Goal: Transaction & Acquisition: Book appointment/travel/reservation

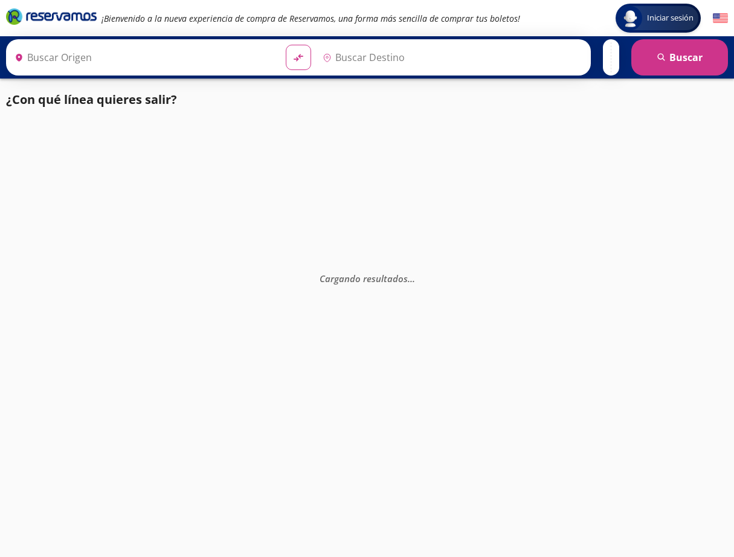
type input "[GEOGRAPHIC_DATA], [GEOGRAPHIC_DATA]"
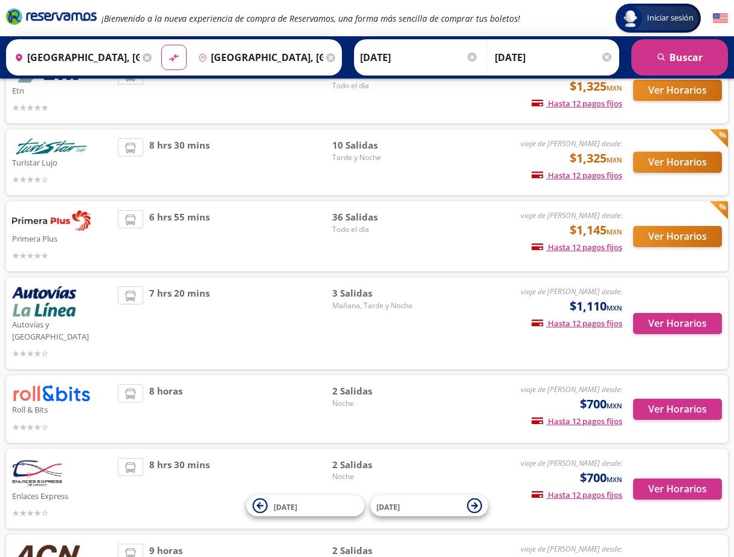
scroll to position [110, 0]
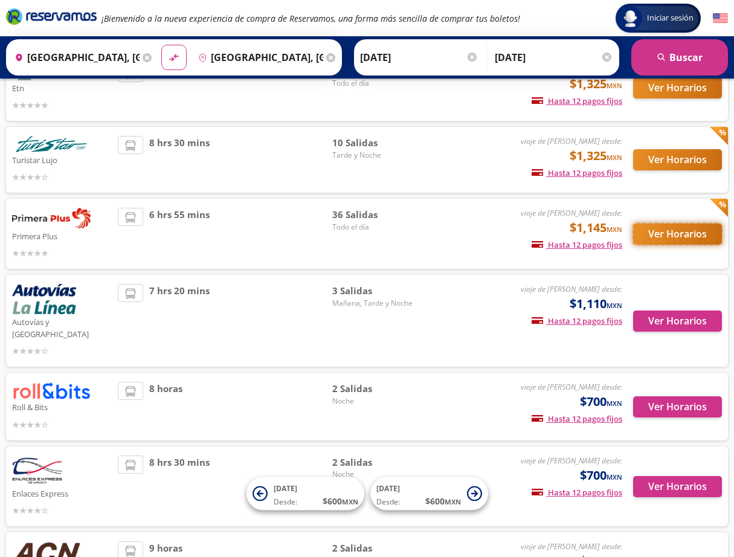
click at [675, 237] on button "Ver Horarios" at bounding box center [677, 234] width 89 height 21
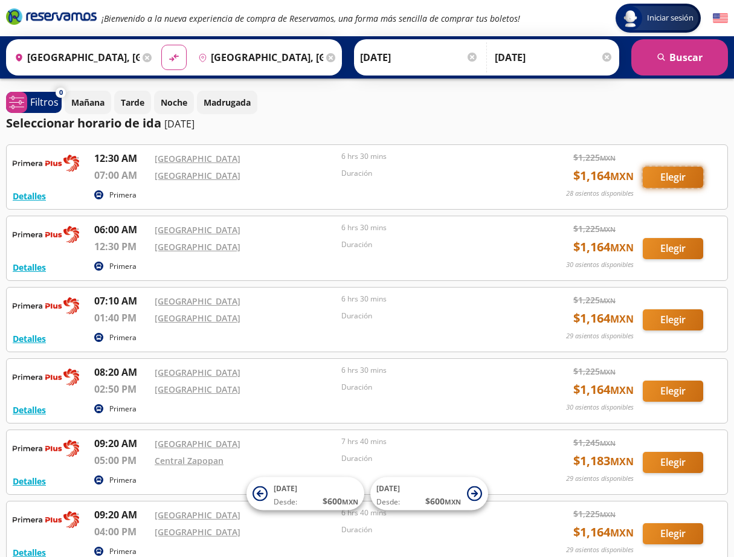
click at [662, 182] on button "Elegir" at bounding box center [673, 177] width 60 height 21
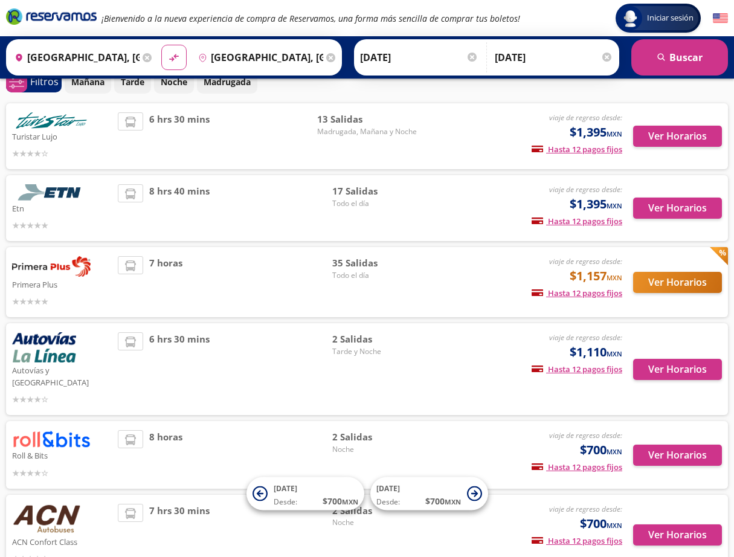
scroll to position [68, 0]
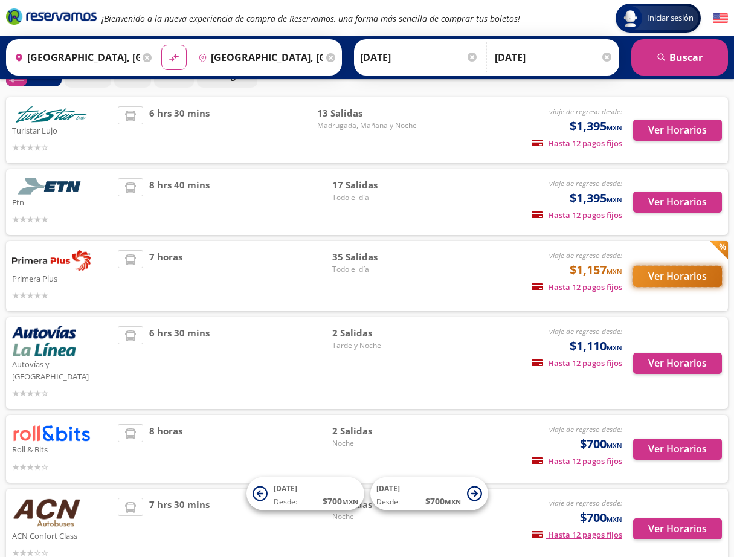
click at [674, 277] on button "Ver Horarios" at bounding box center [677, 276] width 89 height 21
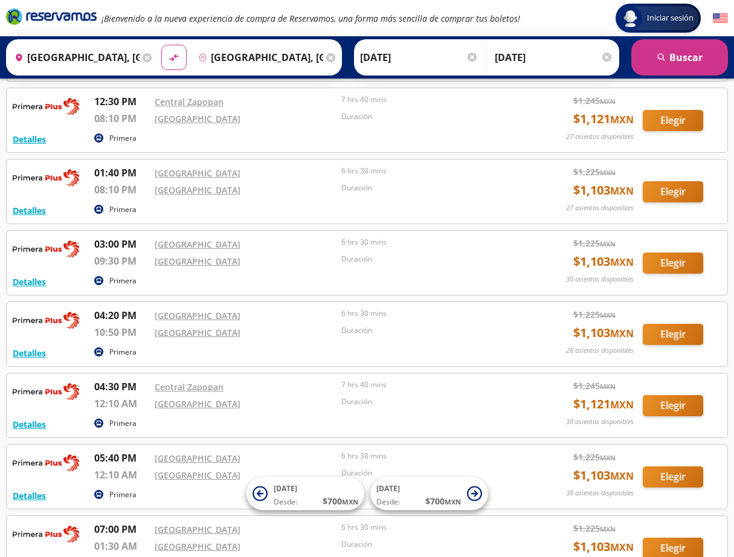
scroll to position [772, 0]
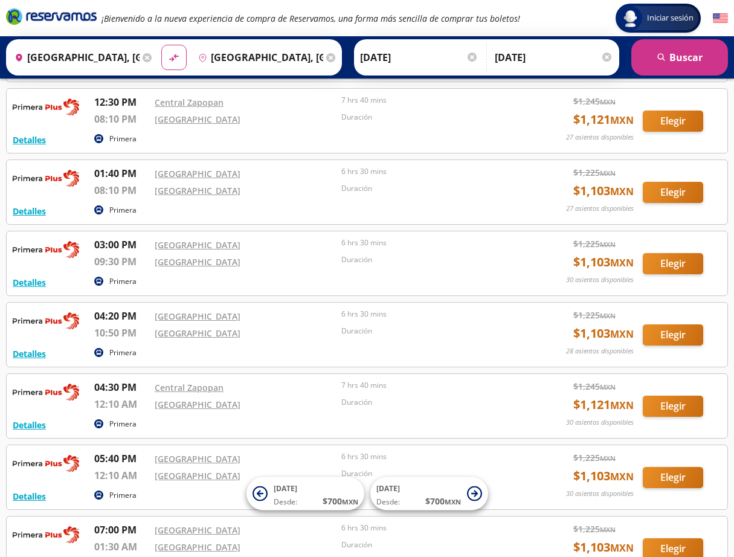
click at [299, 251] on div "[GEOGRAPHIC_DATA]" at bounding box center [245, 244] width 181 height 14
click at [689, 265] on button "Elegir" at bounding box center [673, 263] width 60 height 21
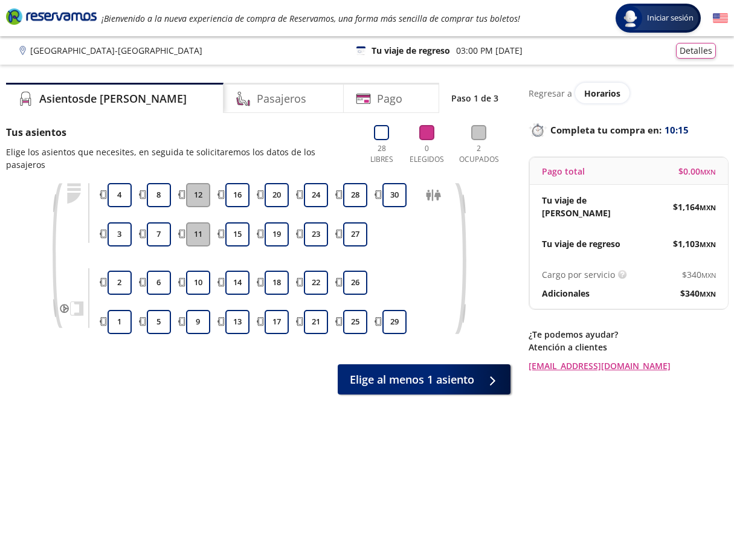
click at [674, 201] on span "$ 1,164 MXN" at bounding box center [694, 207] width 43 height 13
click at [202, 313] on button "9" at bounding box center [198, 322] width 24 height 24
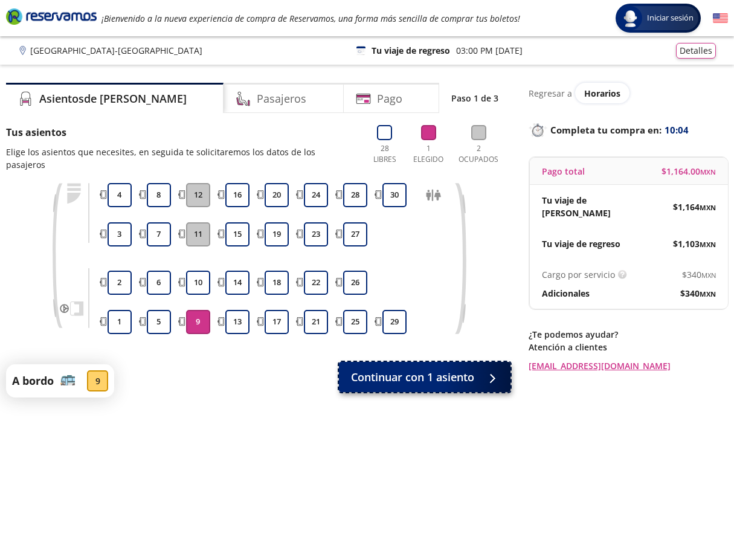
click at [471, 372] on span "Continuar con 1 asiento" at bounding box center [412, 377] width 123 height 16
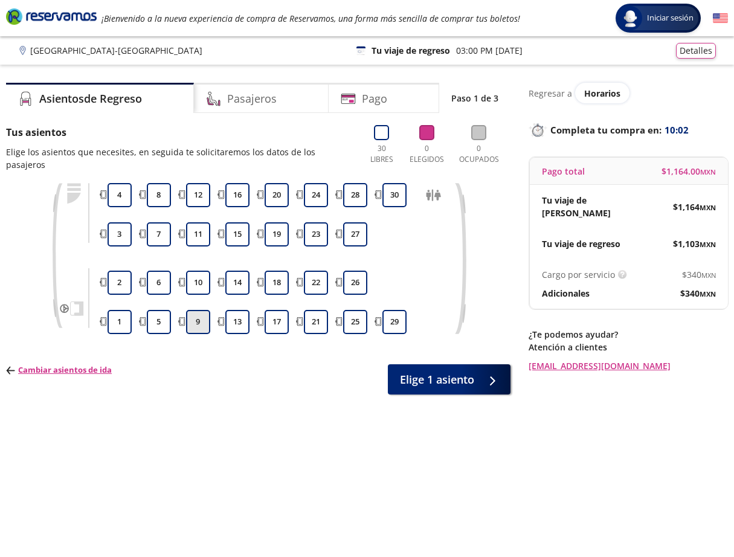
click at [205, 310] on button "9" at bounding box center [198, 322] width 24 height 24
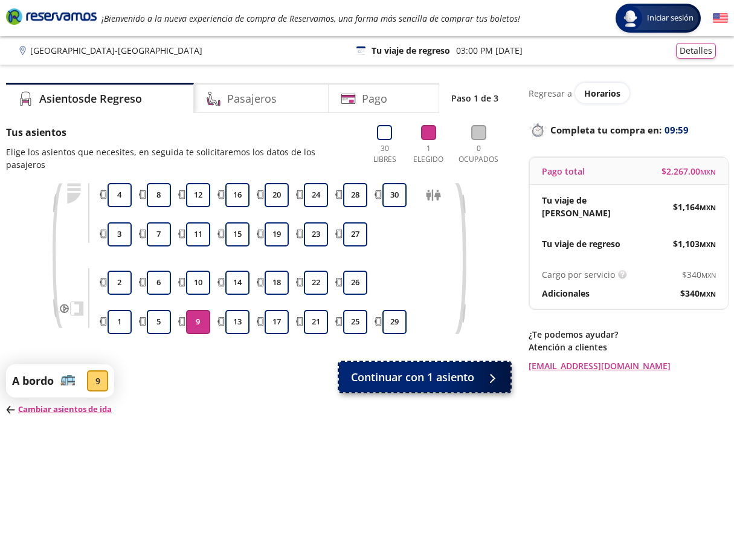
click at [452, 375] on button "Continuar con 1 asiento" at bounding box center [425, 377] width 172 height 30
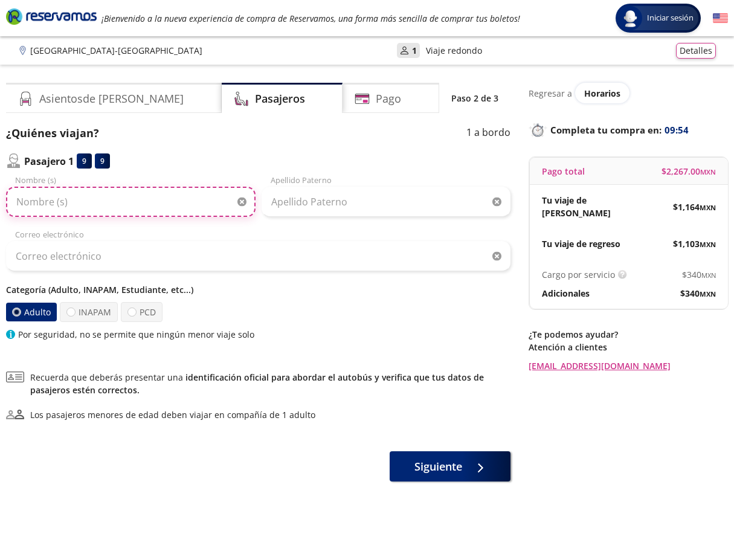
click at [141, 210] on input "Nombre (s)" at bounding box center [130, 202] width 249 height 30
type input "[PERSON_NAME]"
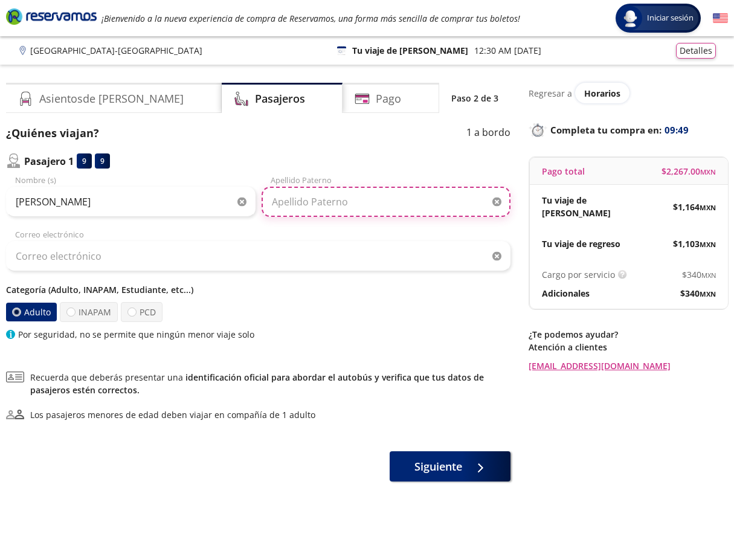
click at [338, 196] on input "Apellido Paterno" at bounding box center [386, 202] width 249 height 30
type input "[PERSON_NAME]"
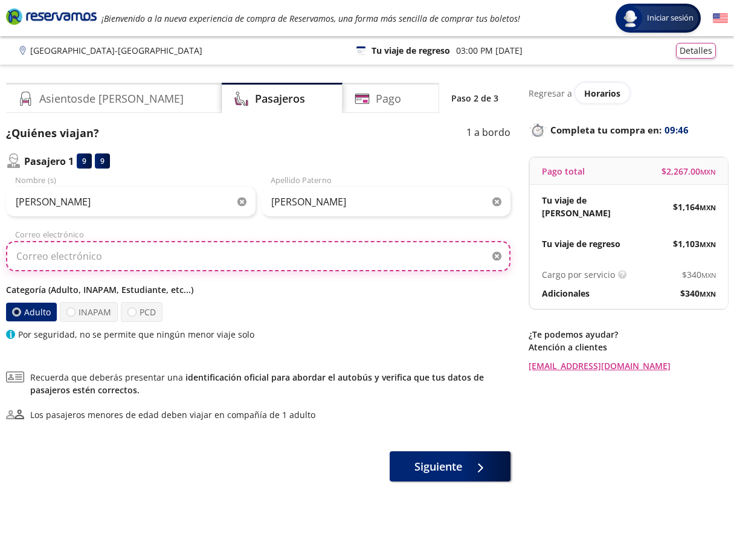
click at [289, 259] on input "Correo electrónico" at bounding box center [258, 256] width 504 height 30
type input "[PERSON_NAME][EMAIL_ADDRESS][DOMAIN_NAME]"
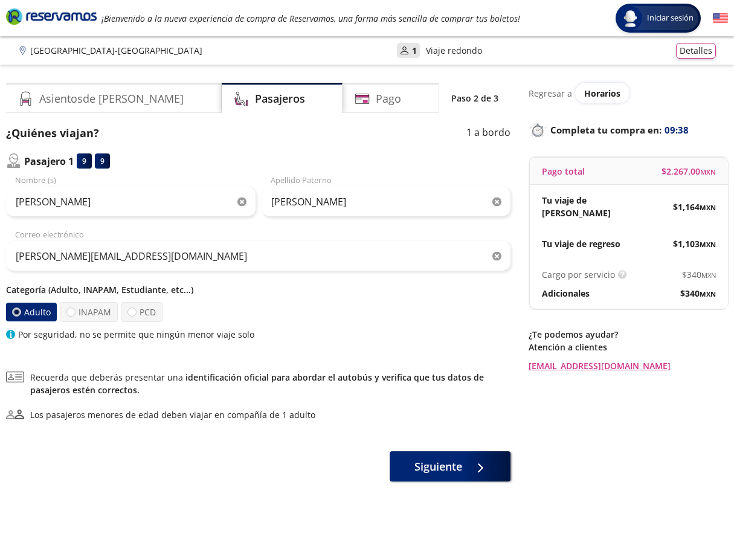
click at [263, 452] on div "Siguiente" at bounding box center [258, 466] width 504 height 30
click at [450, 471] on span "Siguiente" at bounding box center [438, 464] width 48 height 16
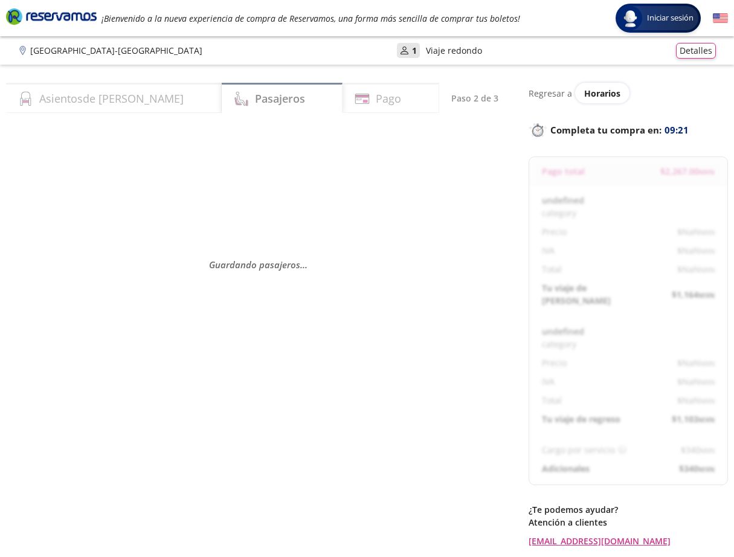
select select "MX"
